Goal: Task Accomplishment & Management: Manage account settings

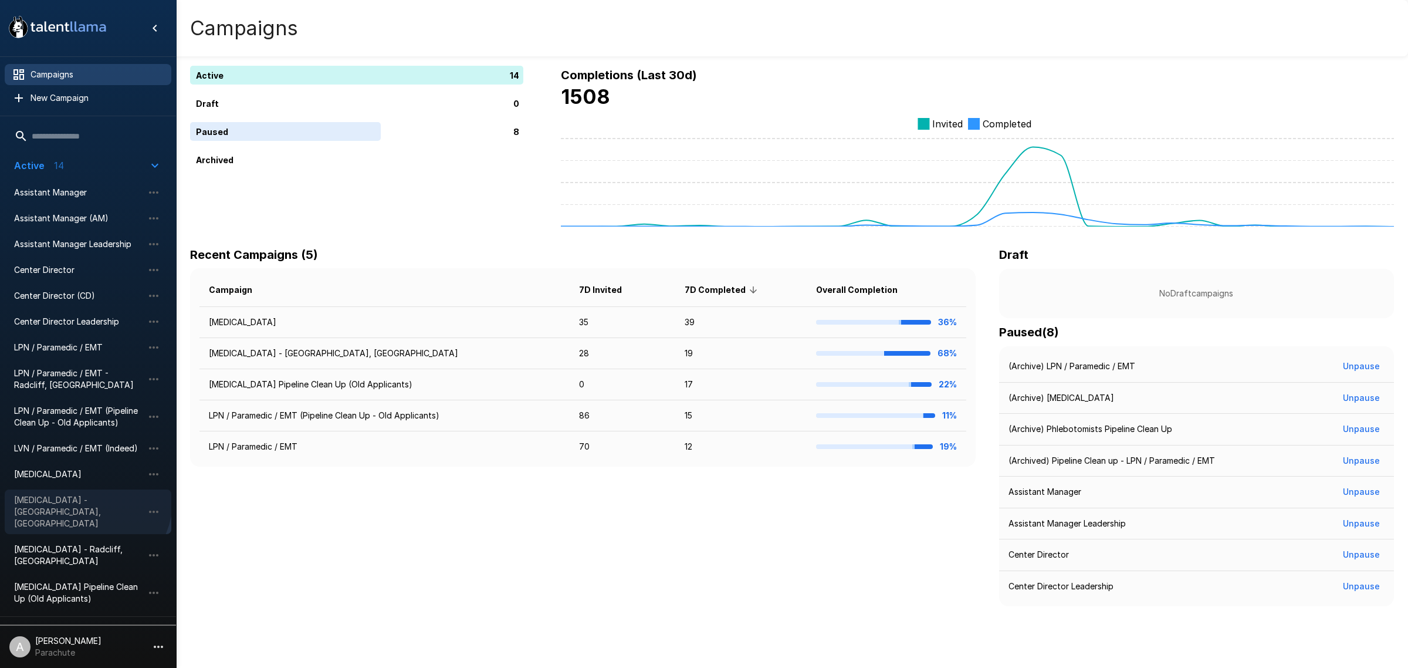
click at [79, 498] on span "[MEDICAL_DATA] - [GEOGRAPHIC_DATA], [GEOGRAPHIC_DATA]" at bounding box center [78, 511] width 129 height 35
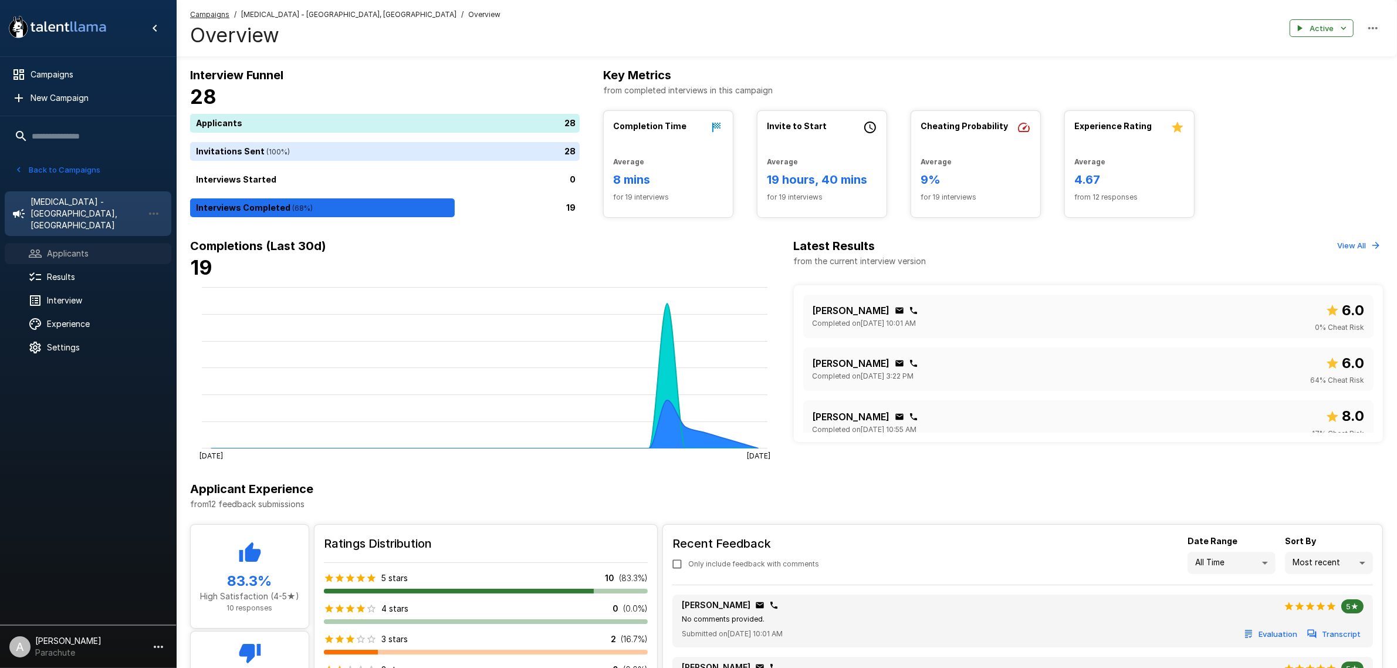
click at [87, 248] on span "Applicants" at bounding box center [104, 254] width 115 height 12
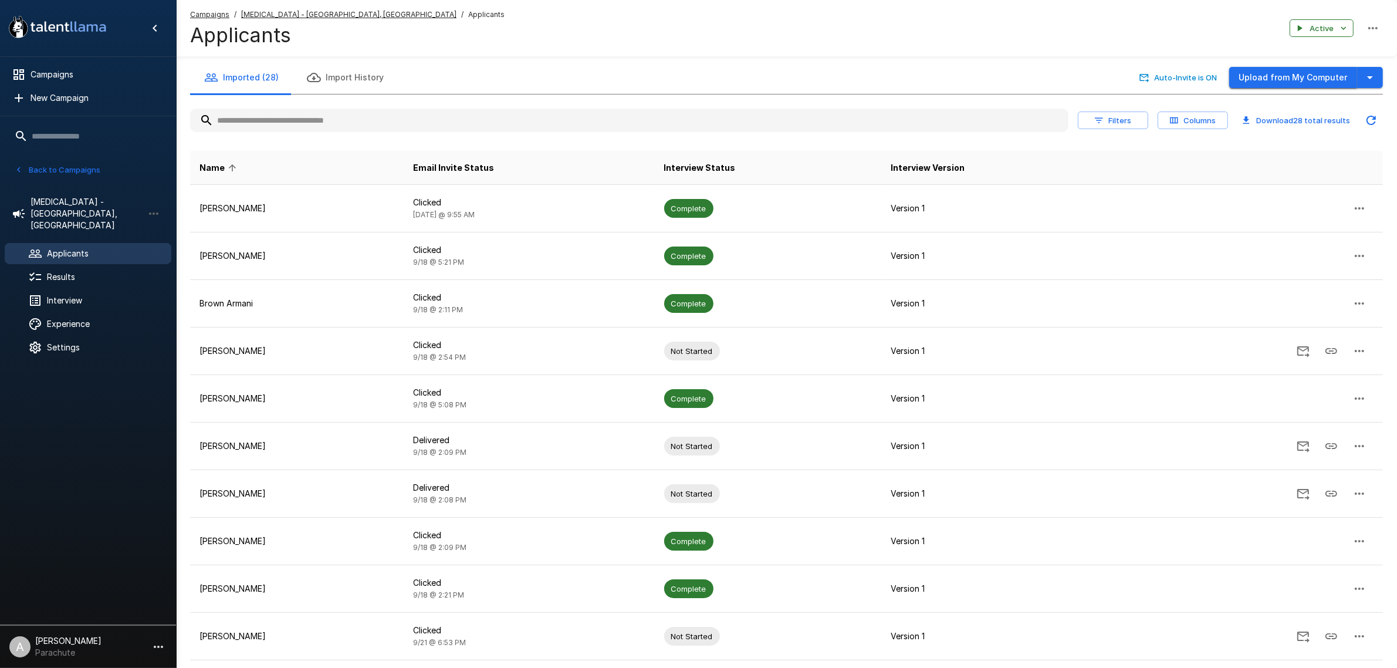
click at [1324, 71] on button "Upload from My Computer" at bounding box center [1293, 78] width 128 height 22
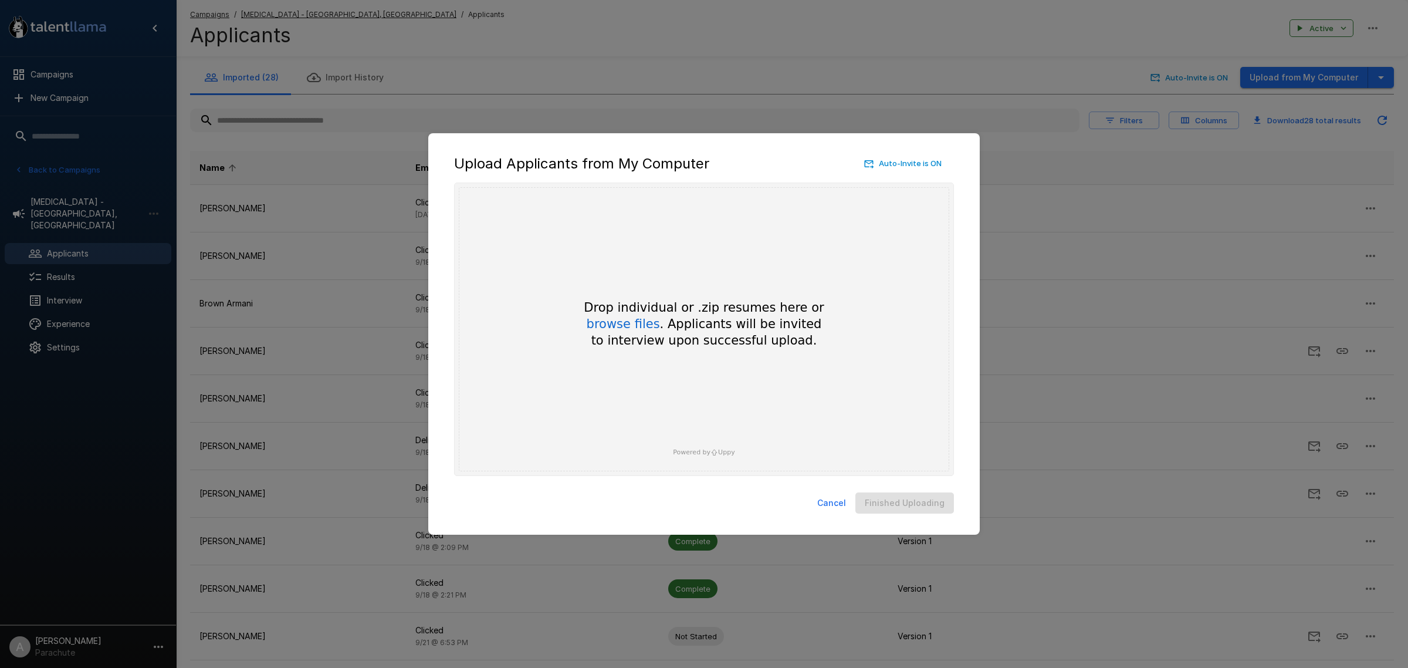
click at [837, 506] on button "Cancel" at bounding box center [832, 503] width 38 height 22
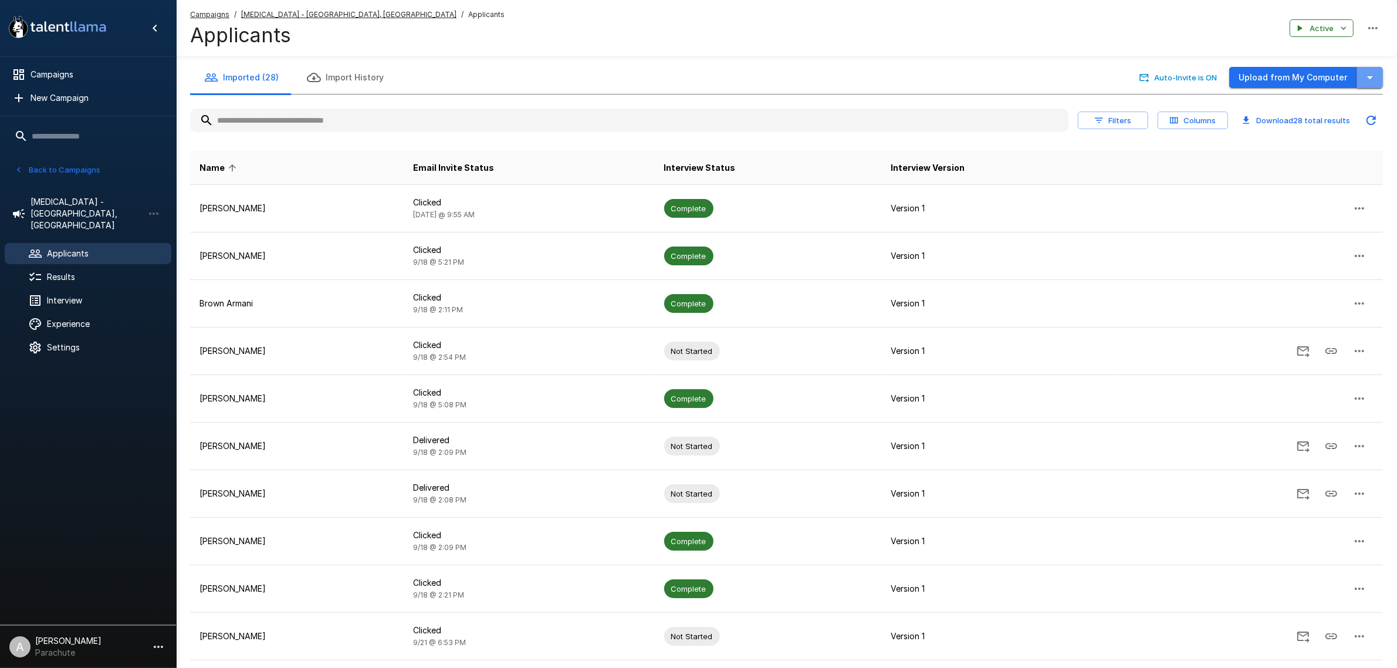
click at [1375, 78] on icon "button" at bounding box center [1370, 77] width 14 height 14
click at [1312, 126] on span "Import from CSV" at bounding box center [1306, 124] width 136 height 14
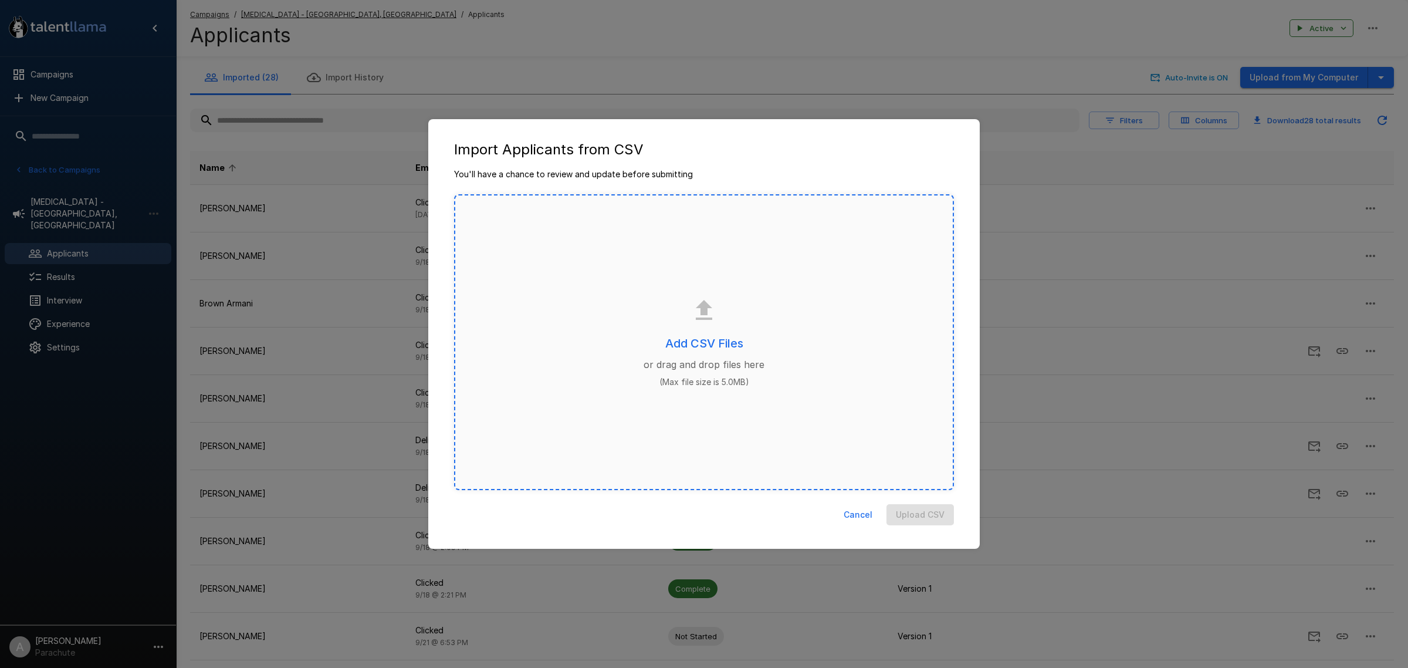
click at [728, 358] on p "or drag and drop files here" at bounding box center [704, 364] width 121 height 14
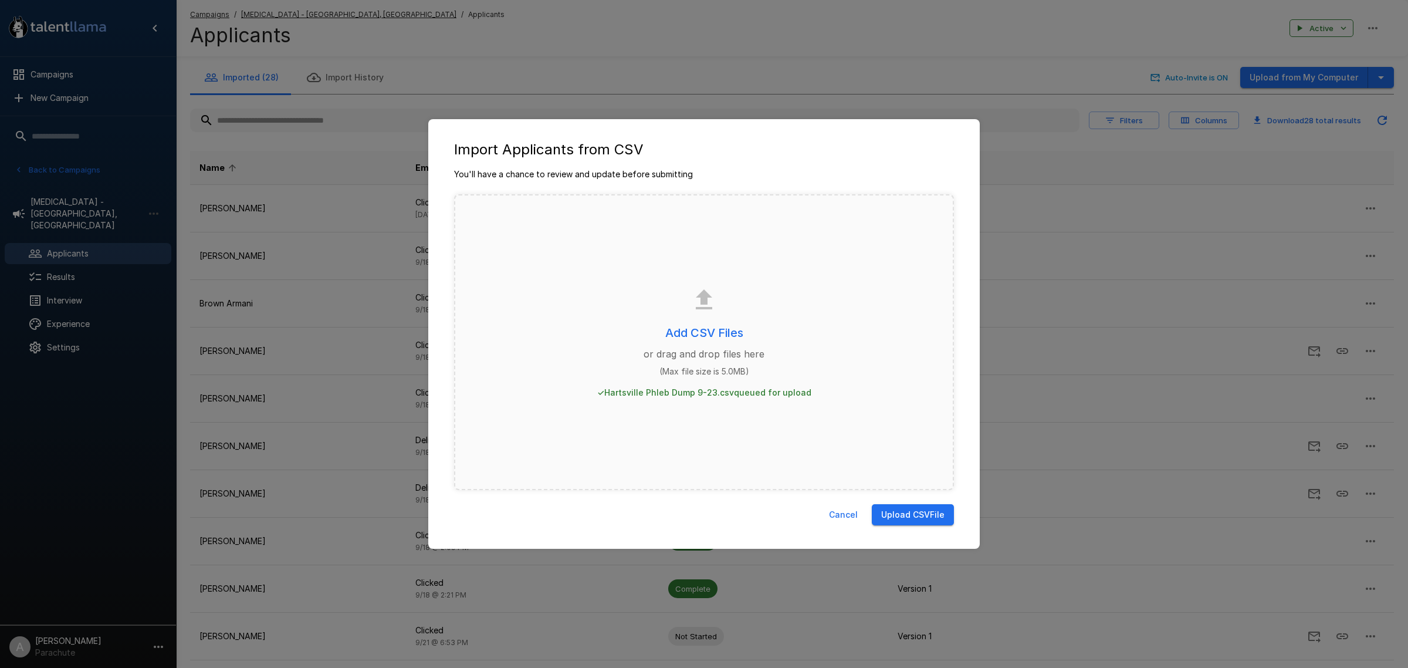
click at [919, 517] on button "Upload CSV File" at bounding box center [913, 515] width 82 height 22
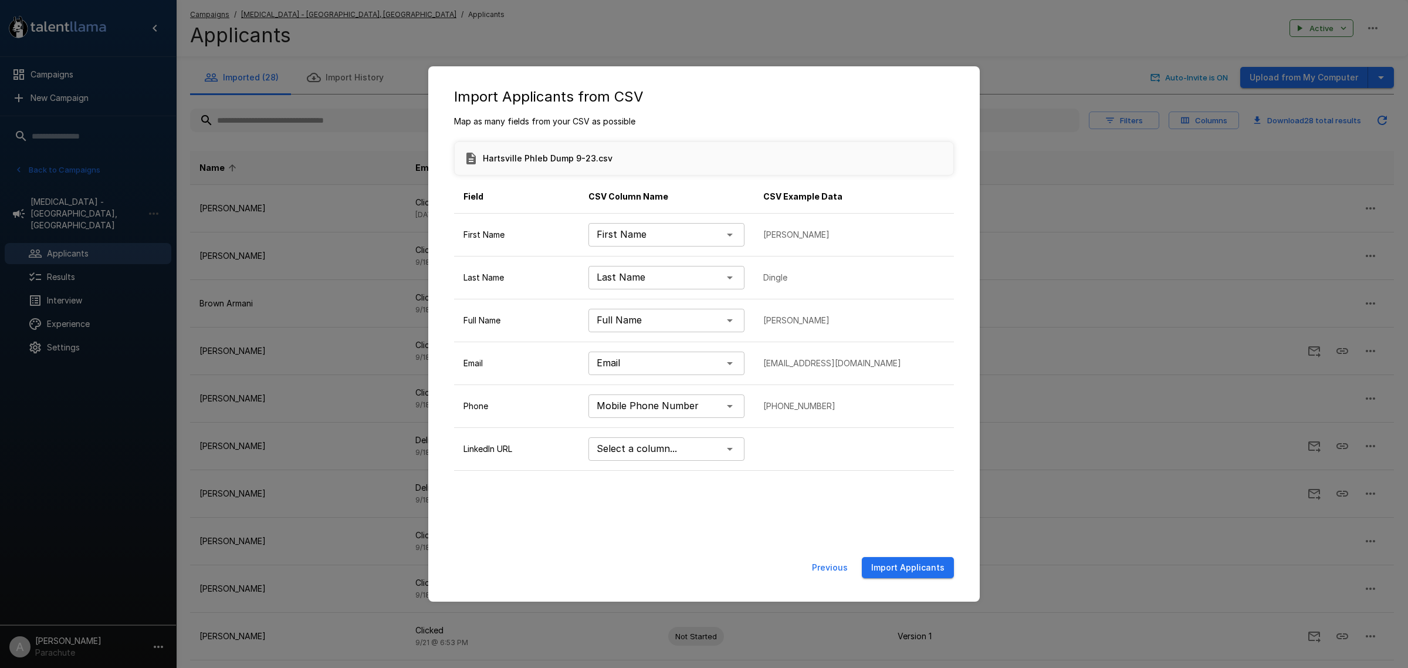
click at [922, 557] on button "Import Applicants" at bounding box center [908, 568] width 92 height 22
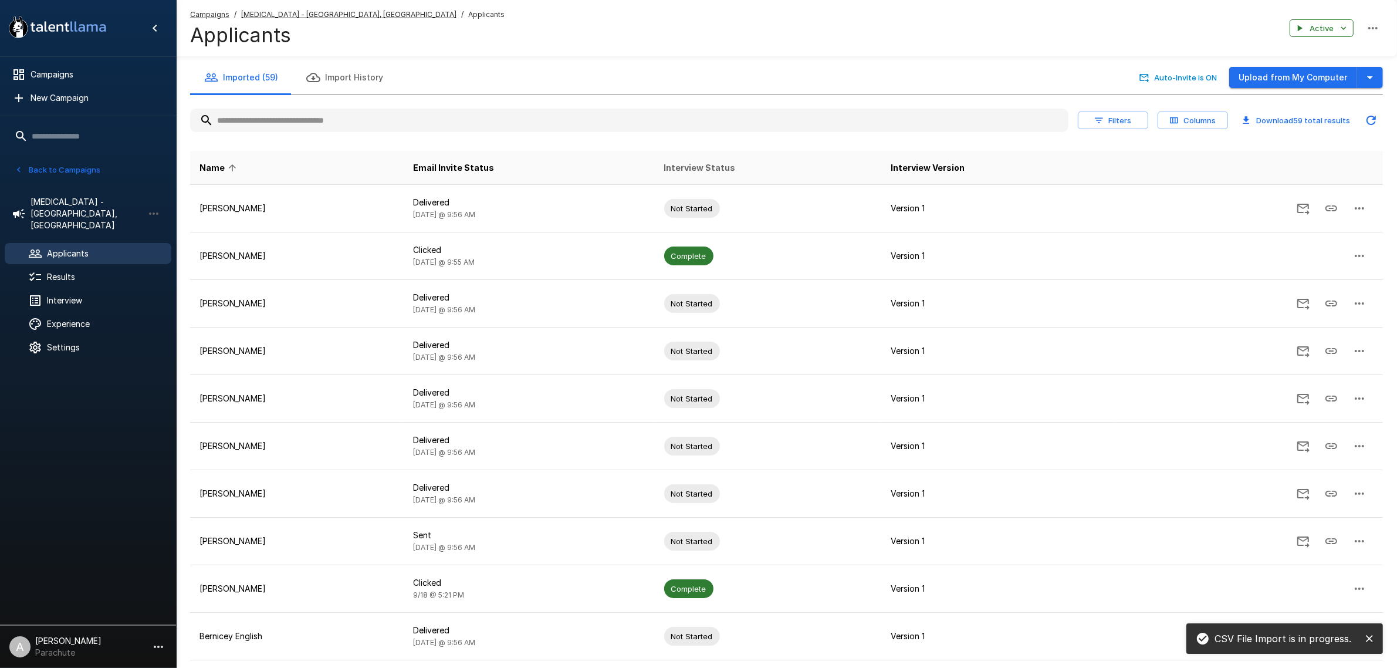
click at [697, 167] on span "Interview Status" at bounding box center [700, 168] width 72 height 14
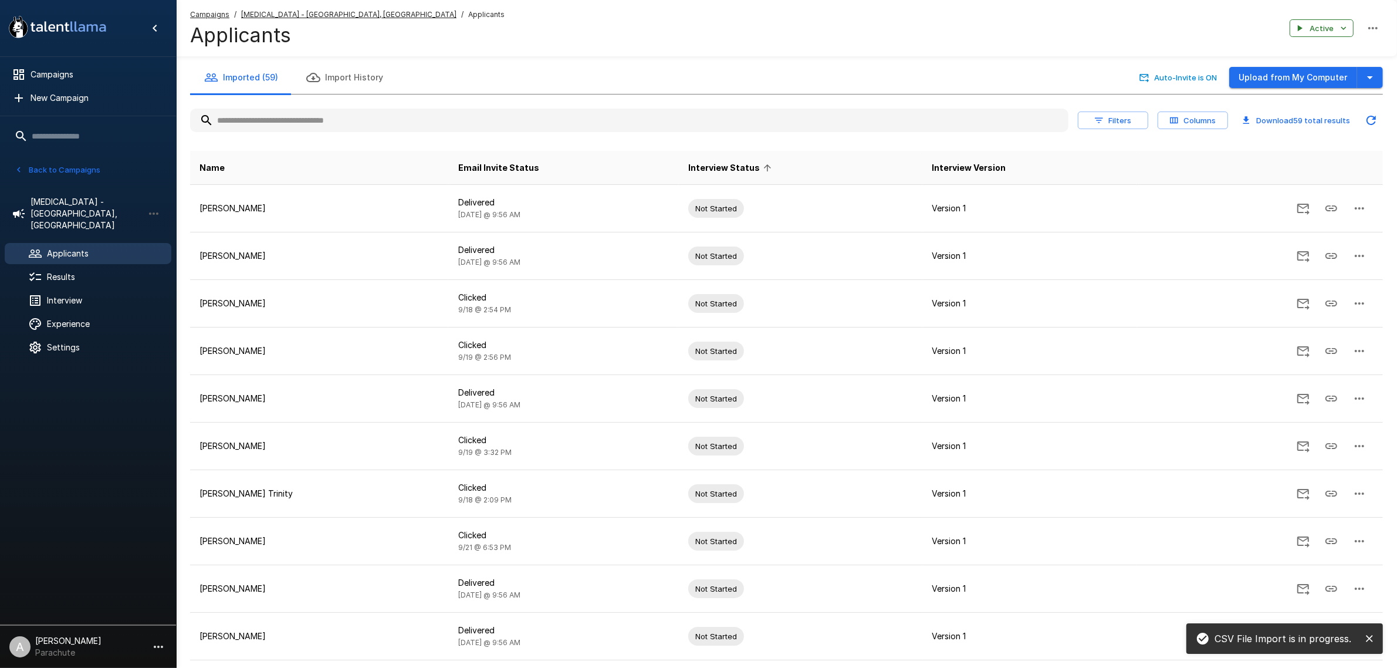
click at [697, 167] on span "Interview Status" at bounding box center [731, 168] width 87 height 14
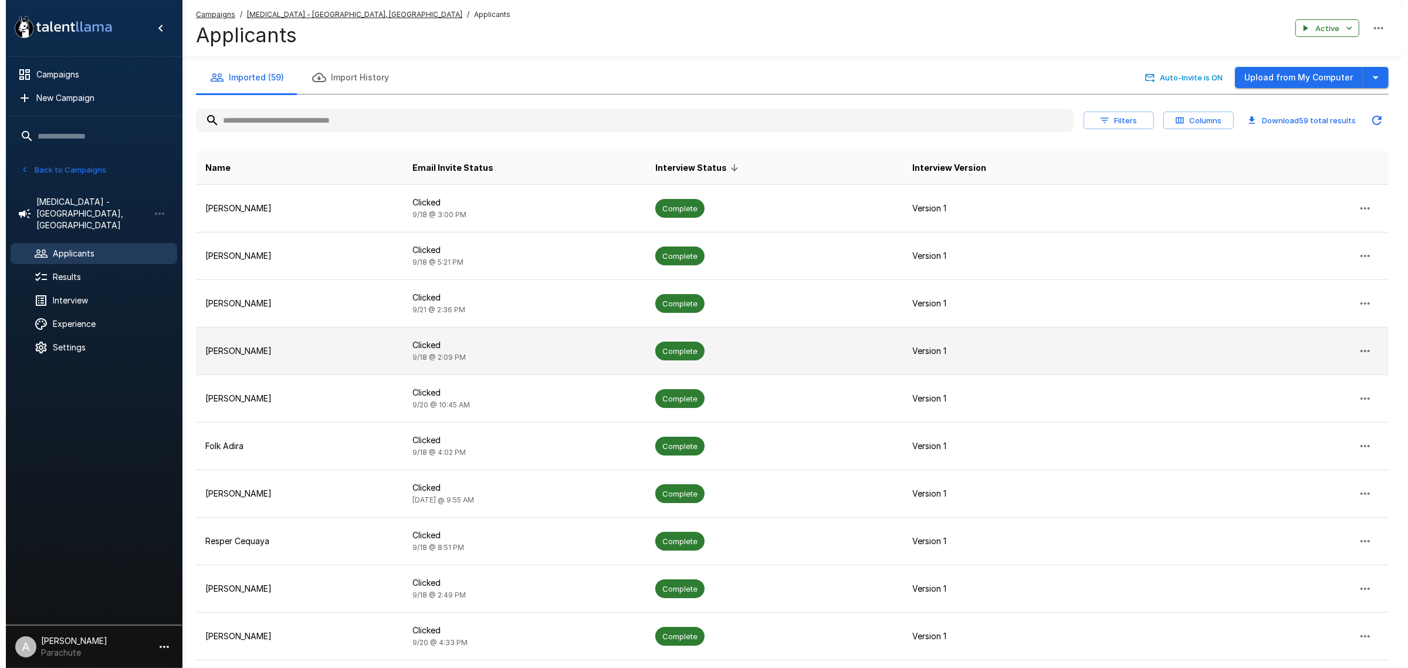
scroll to position [79, 0]
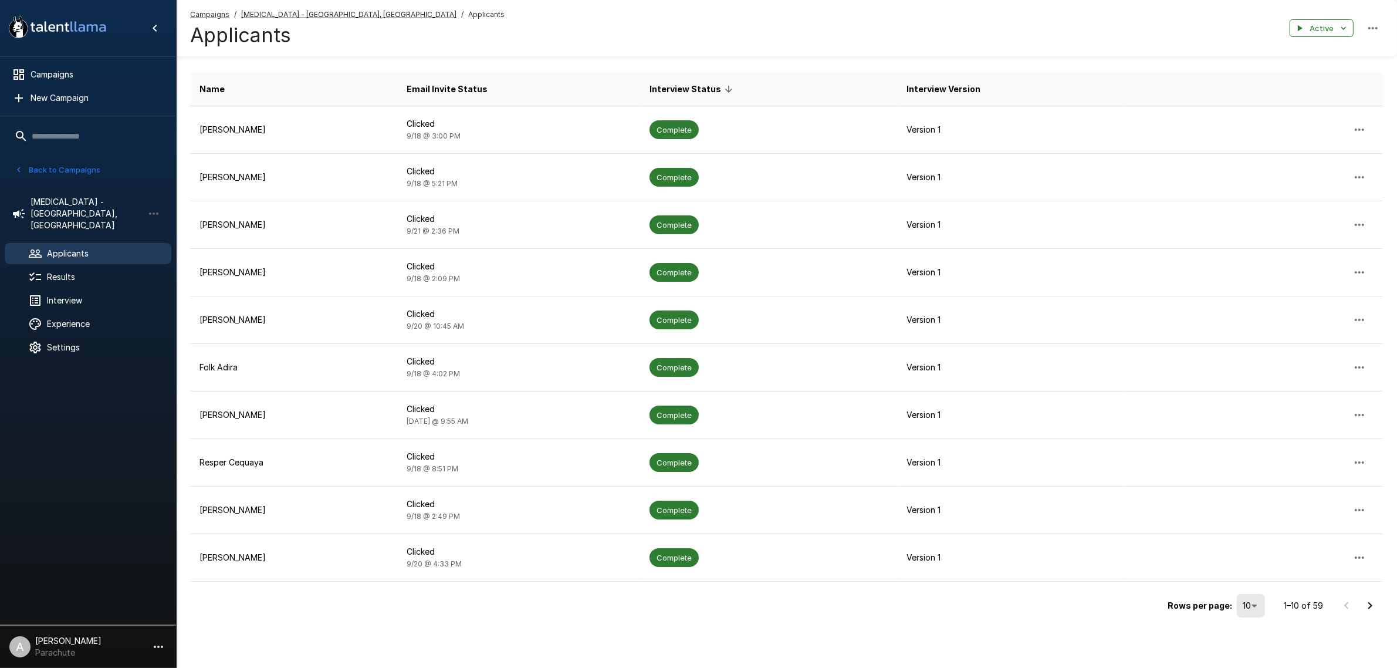
click at [1250, 589] on body ".st0{fill:#FFFFFF;} .st1{fill:#76a4ed;} Campaigns New Campaign Active 14 Assist…" at bounding box center [698, 255] width 1397 height 668
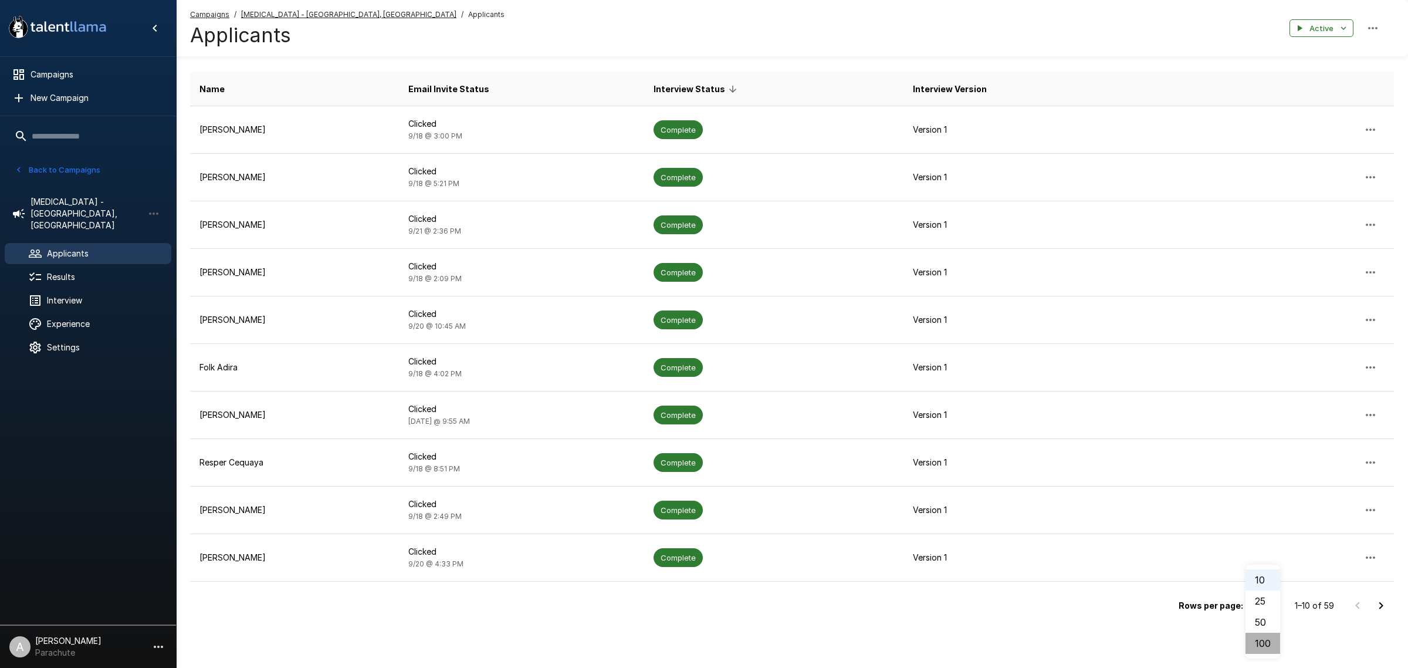
click at [1268, 641] on li "100" at bounding box center [1263, 643] width 35 height 21
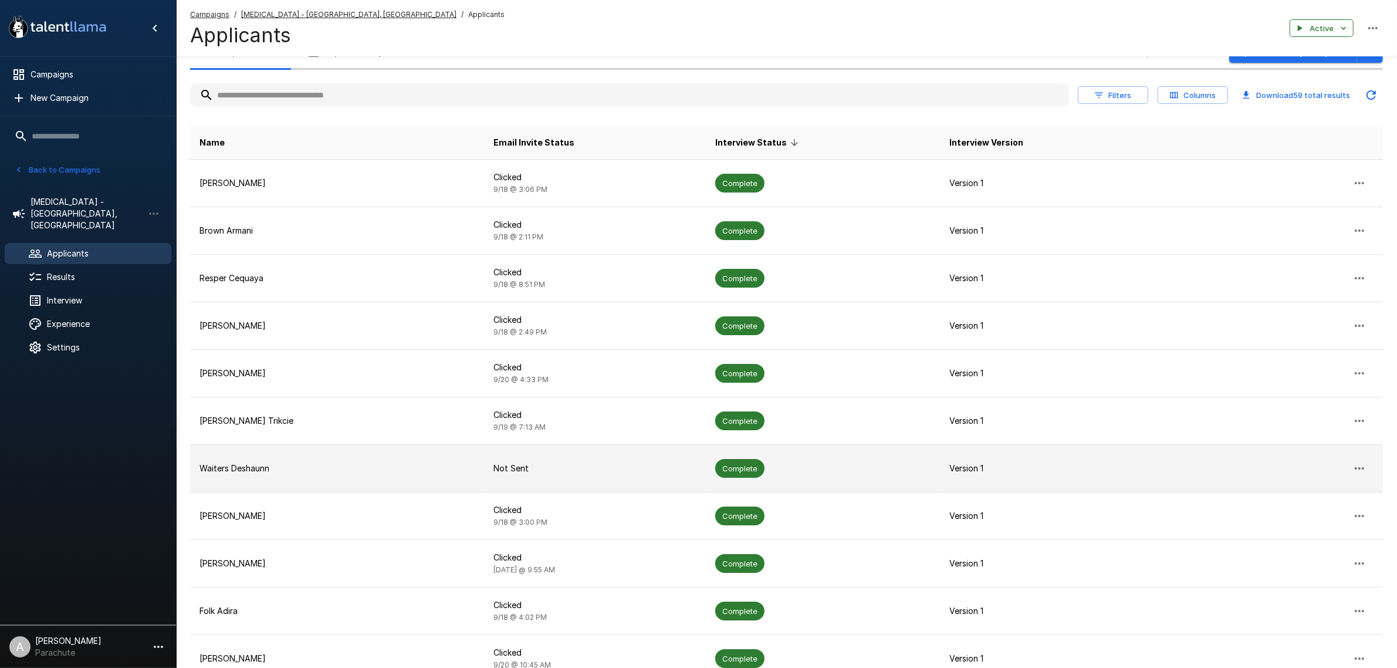
scroll to position [0, 0]
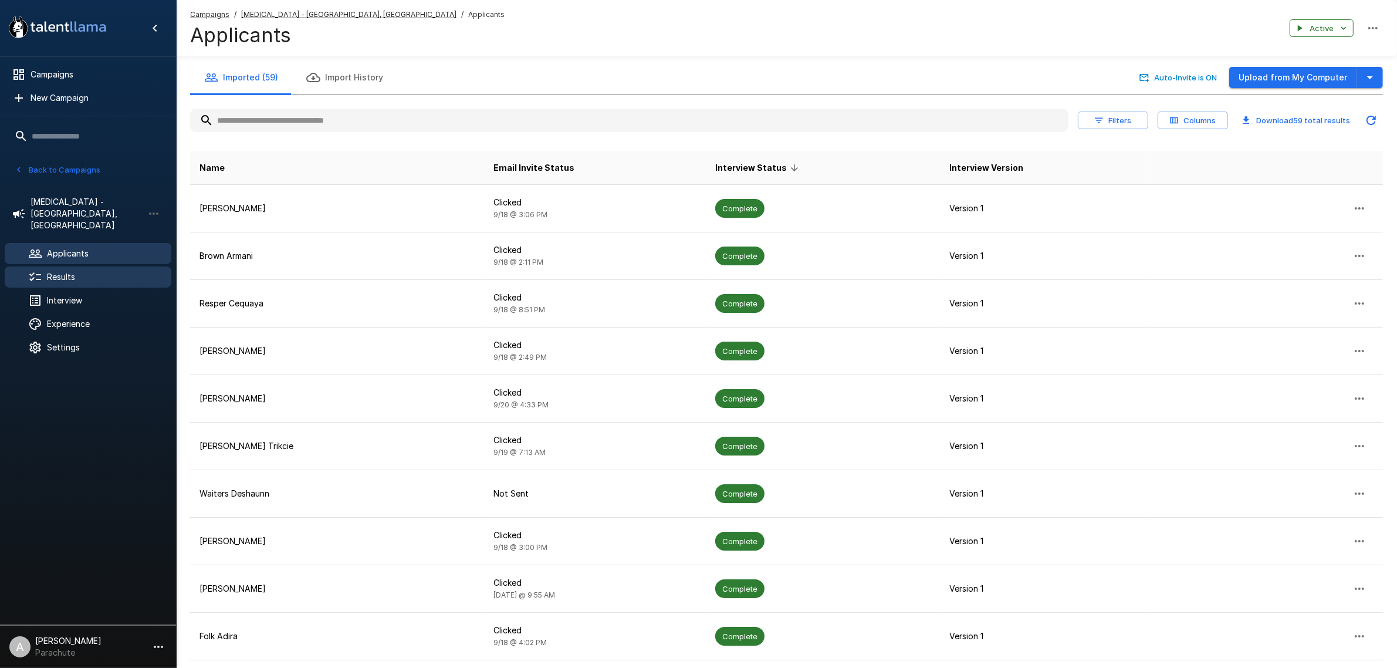
click at [124, 271] on span "Results" at bounding box center [104, 277] width 115 height 12
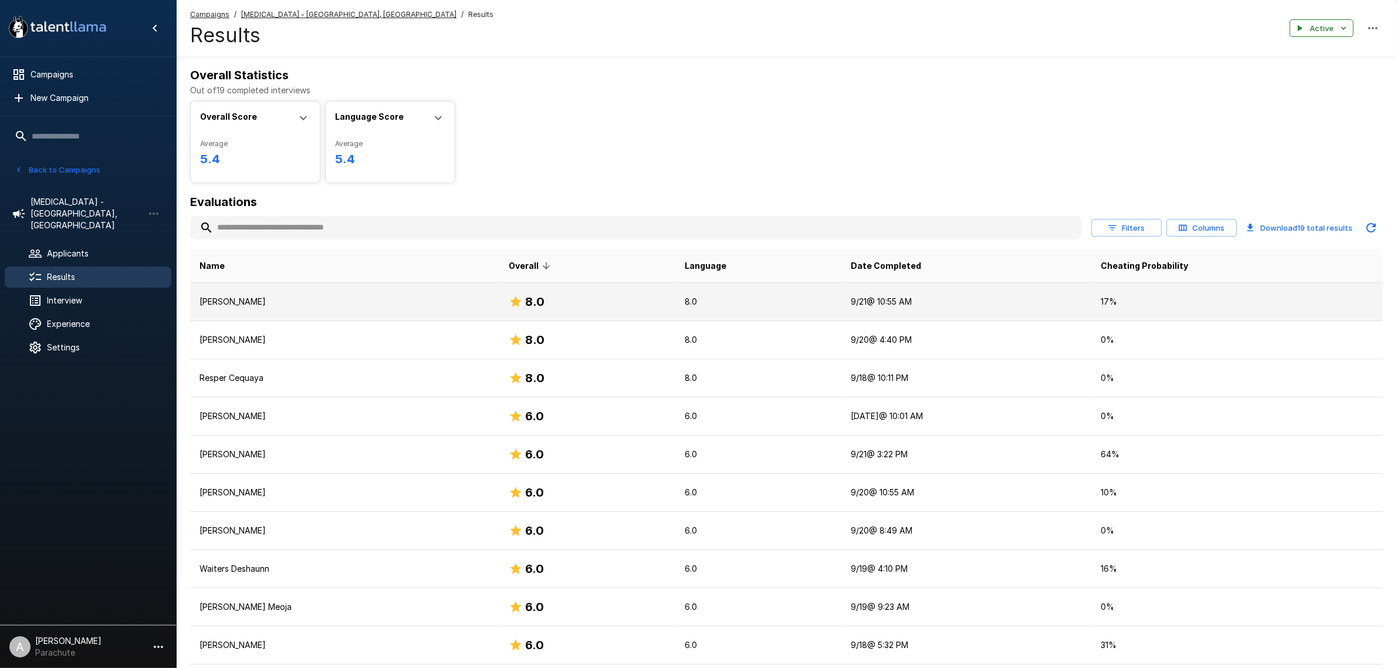
click at [352, 298] on p "[PERSON_NAME]" at bounding box center [345, 302] width 290 height 12
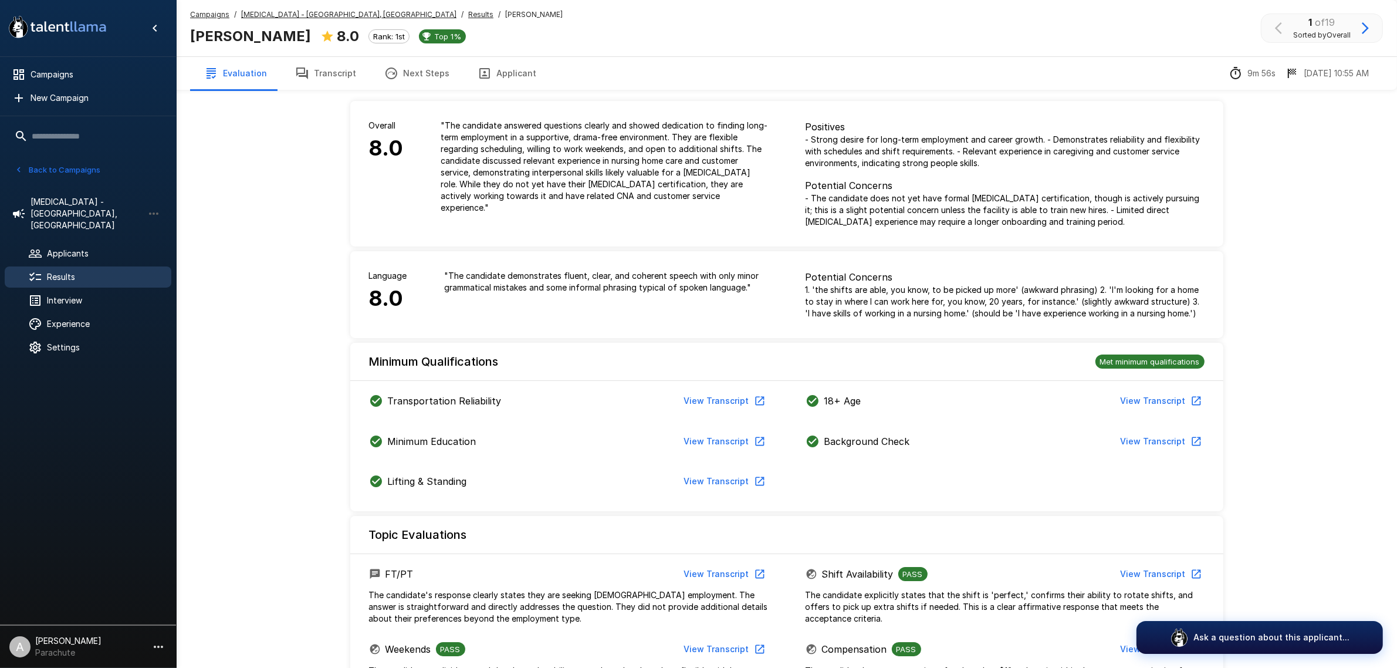
click at [517, 59] on button "Applicant" at bounding box center [507, 73] width 87 height 33
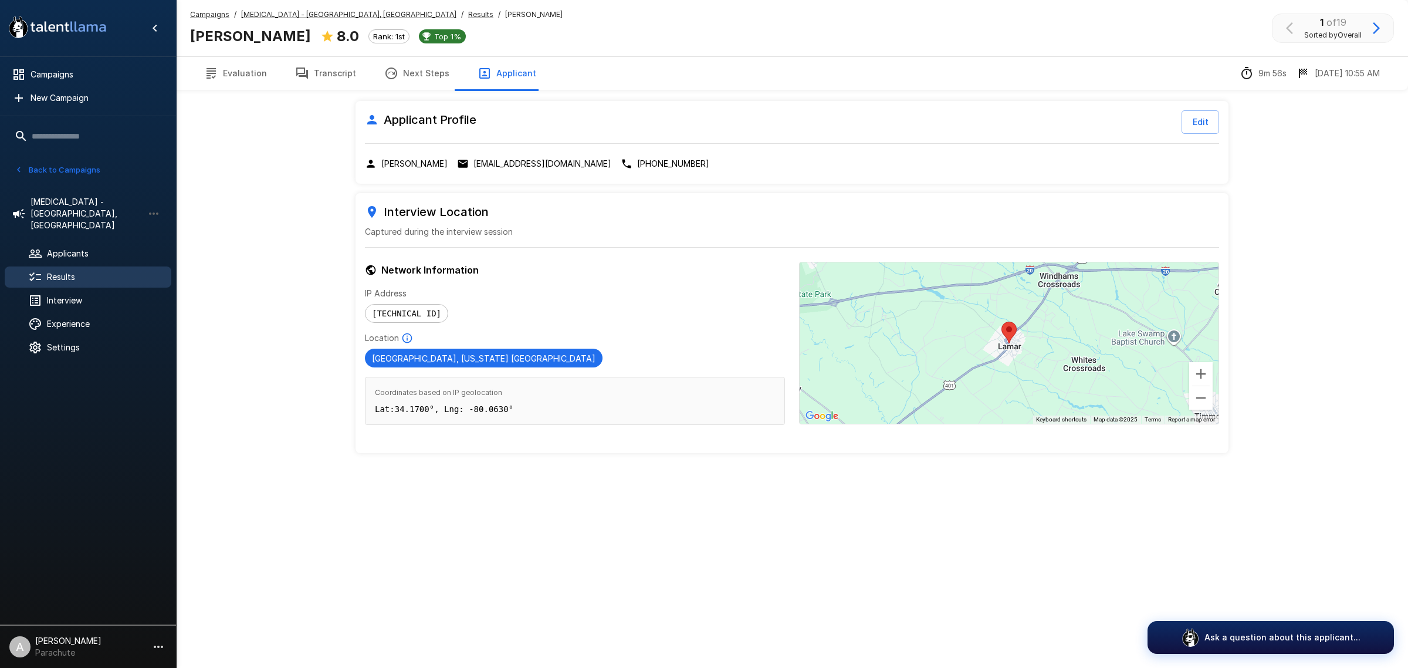
click at [236, 60] on button "Evaluation" at bounding box center [235, 73] width 91 height 33
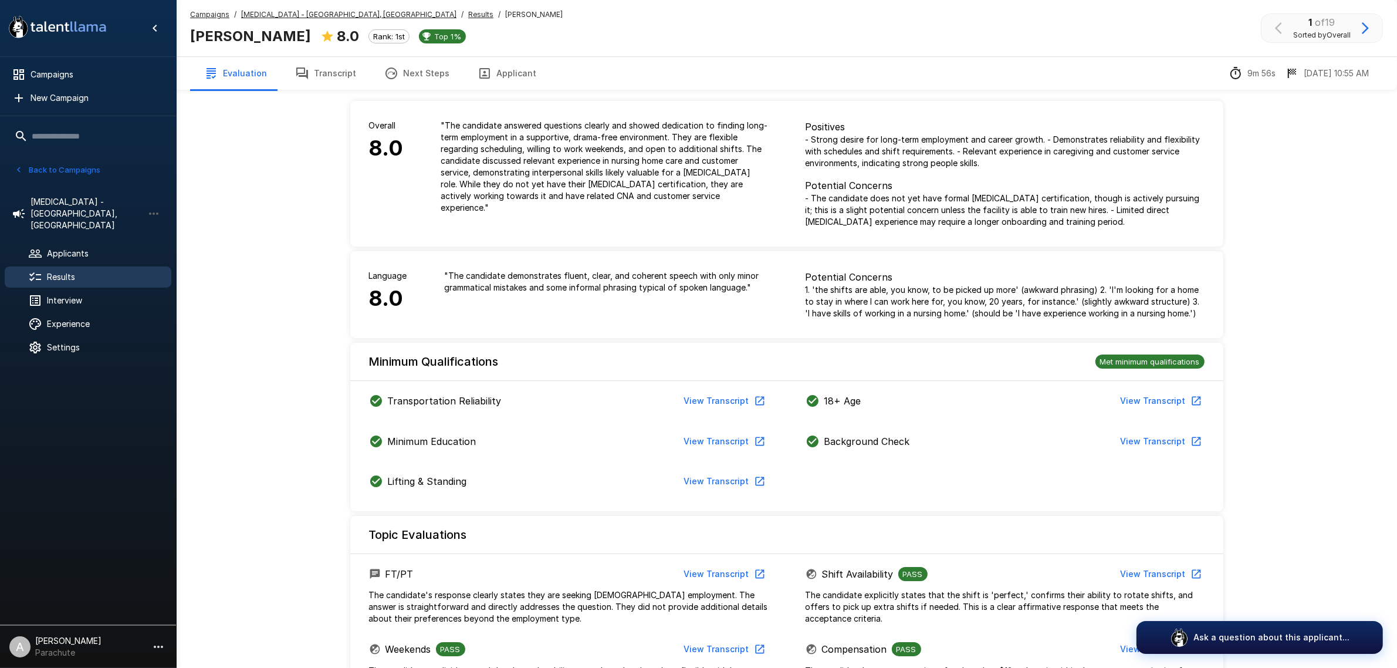
click at [332, 62] on button "Transcript" at bounding box center [325, 73] width 89 height 33
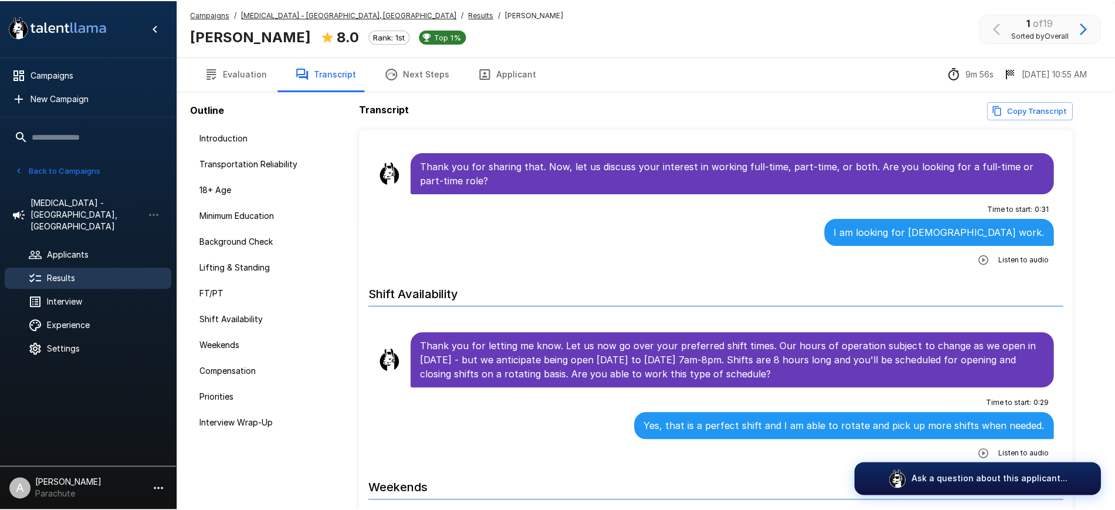
scroll to position [1100, 0]
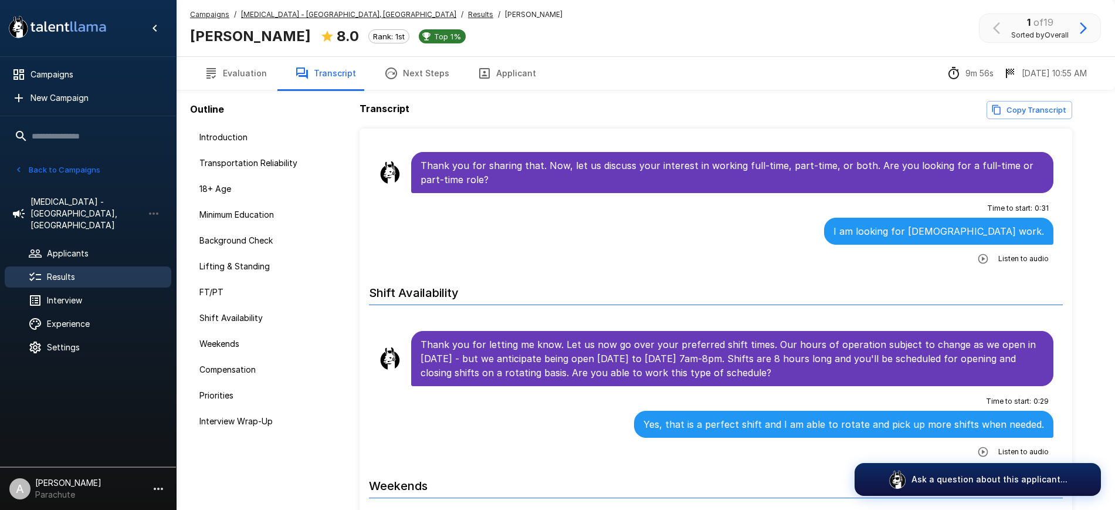
drag, startPoint x: 764, startPoint y: 12, endPoint x: 726, endPoint y: 65, distance: 64.8
click at [764, 12] on div "Campaigns / [MEDICAL_DATA] - [GEOGRAPHIC_DATA], [GEOGRAPHIC_DATA] / Results / […" at bounding box center [645, 28] width 939 height 56
